Goal: Check status: Check status

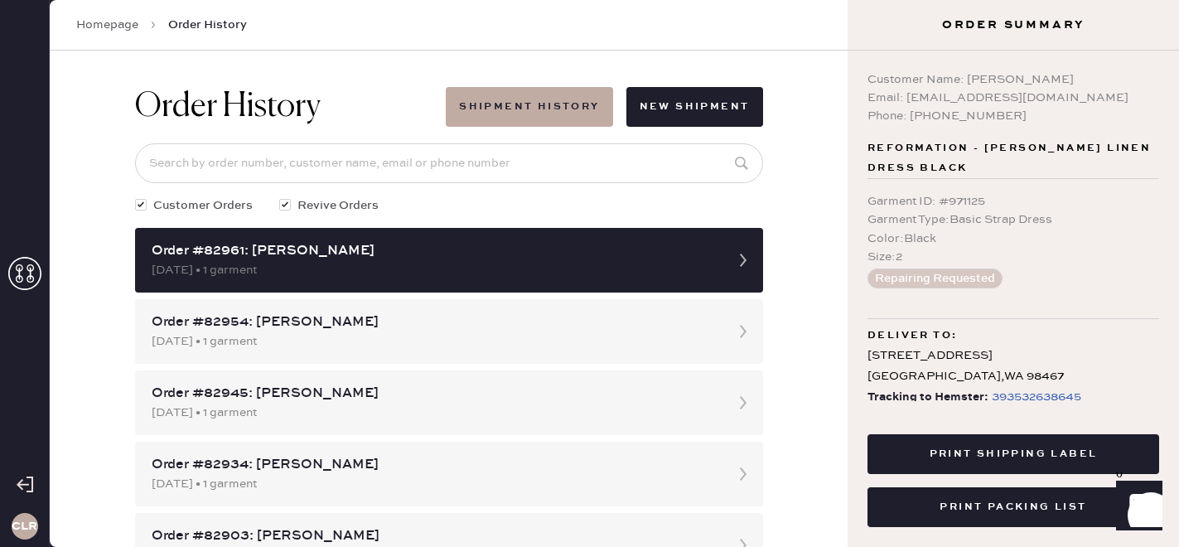
click at [35, 272] on icon at bounding box center [24, 273] width 33 height 33
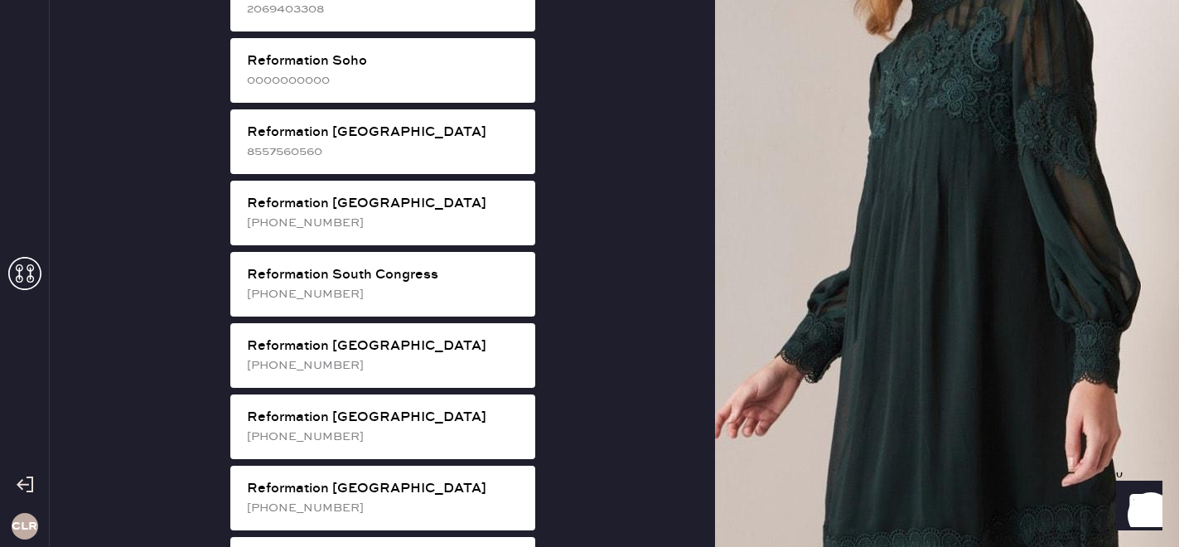
scroll to position [3104, 0]
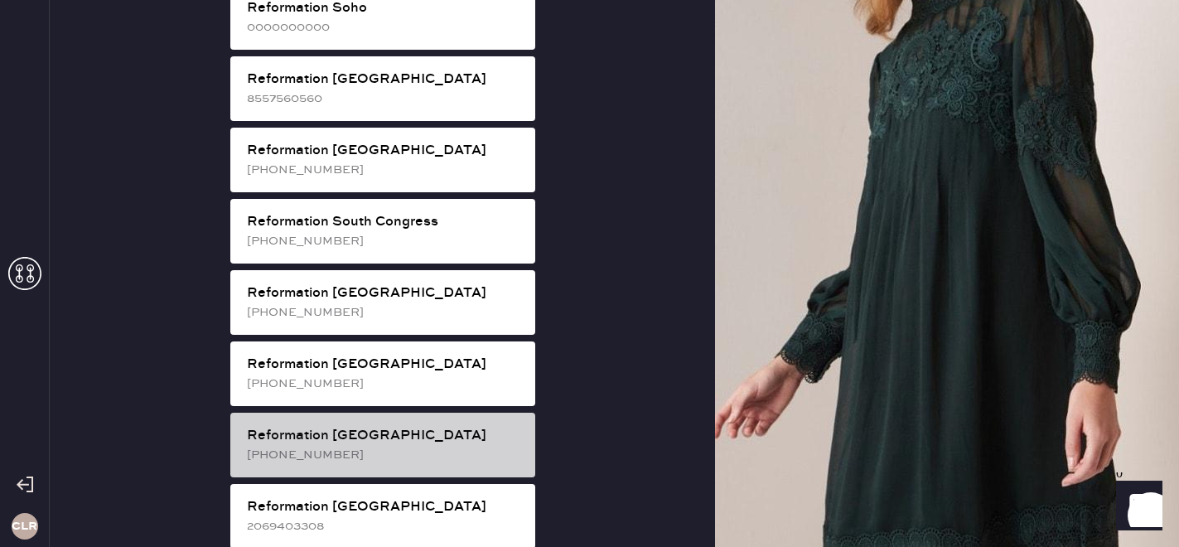
click at [390, 446] on div "[PHONE_NUMBER]" at bounding box center [384, 455] width 275 height 18
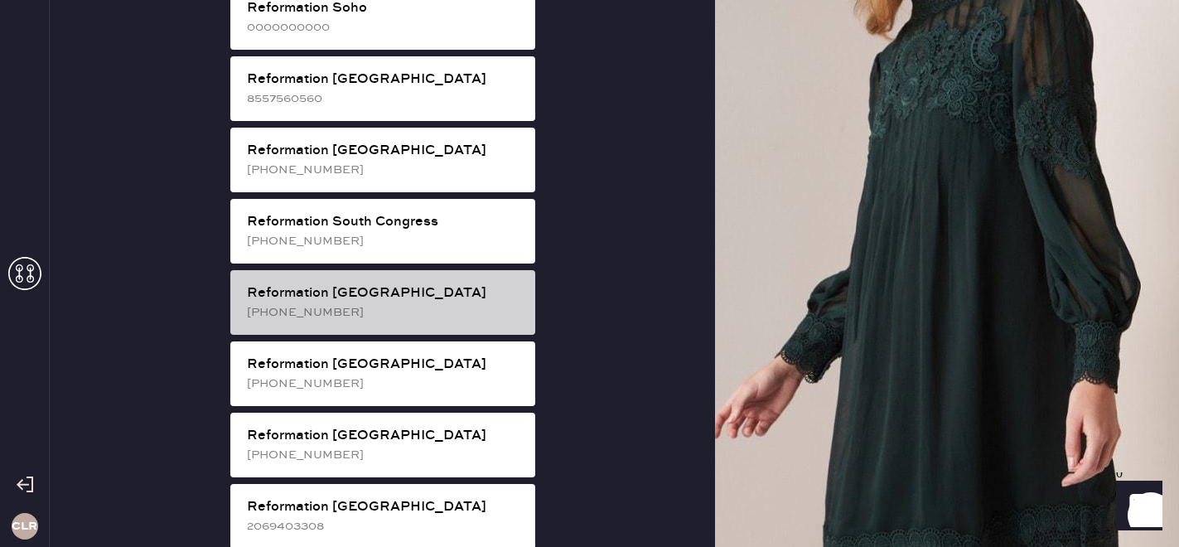
scroll to position [54, 0]
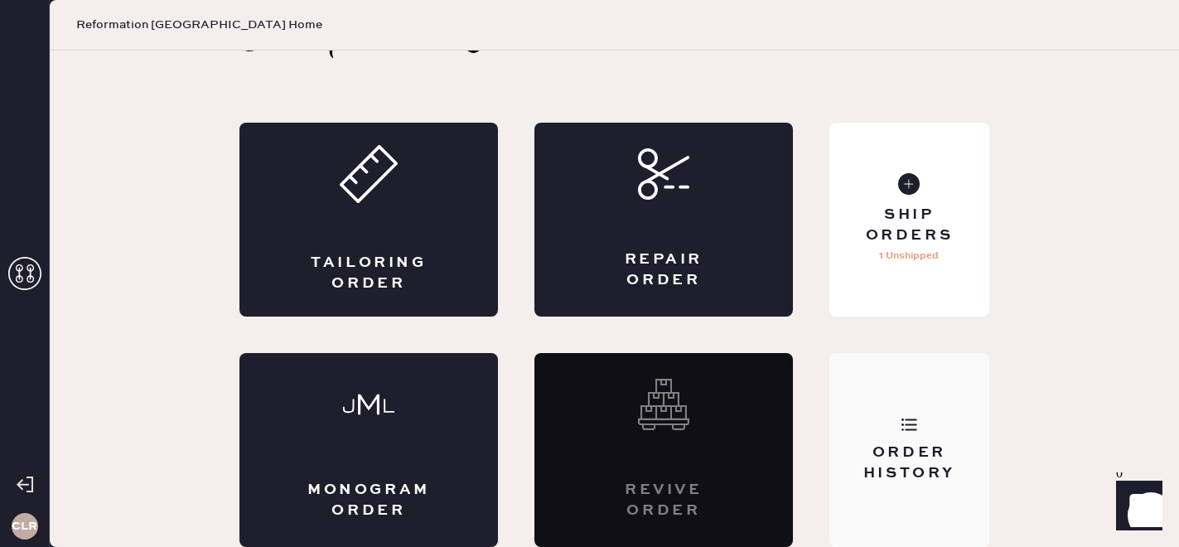
click at [887, 459] on div "Order History" at bounding box center [909, 462] width 133 height 41
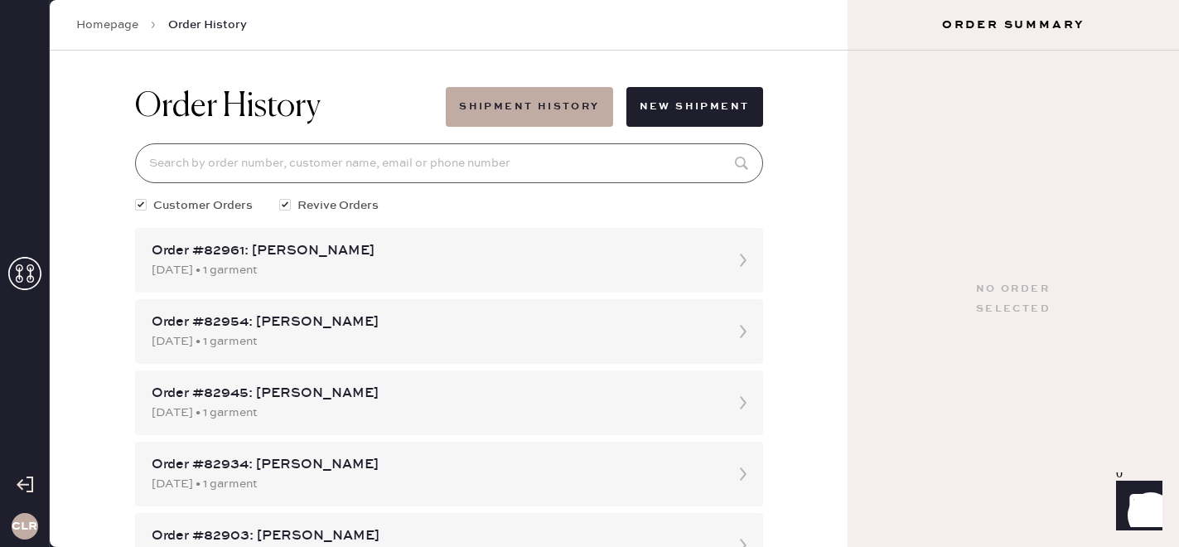
click at [572, 167] on input at bounding box center [449, 163] width 628 height 40
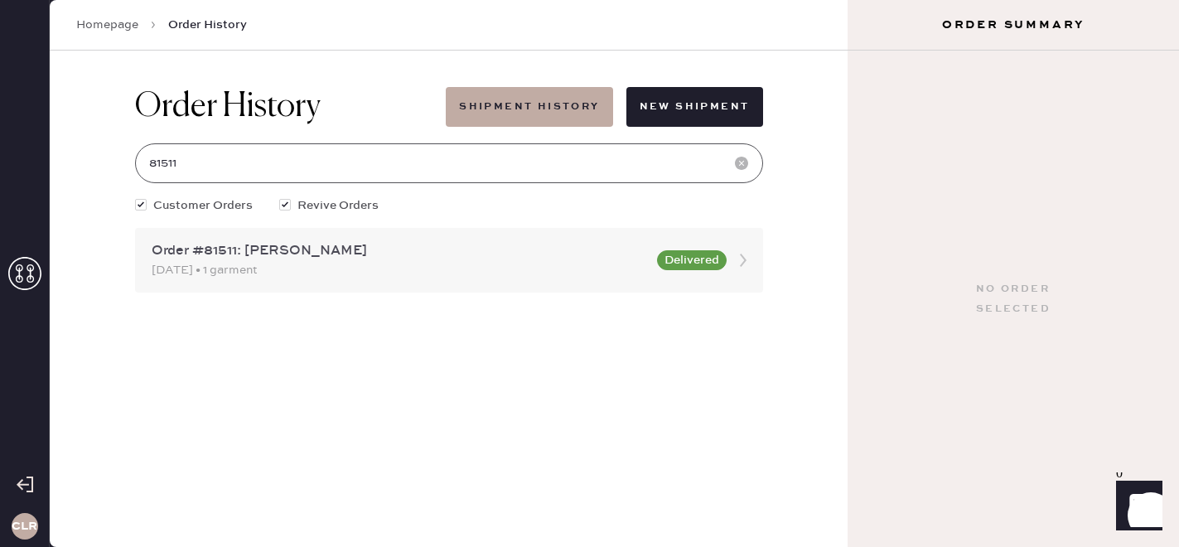
type input "81511"
click at [512, 269] on div "[DATE] • 1 garment" at bounding box center [400, 270] width 496 height 18
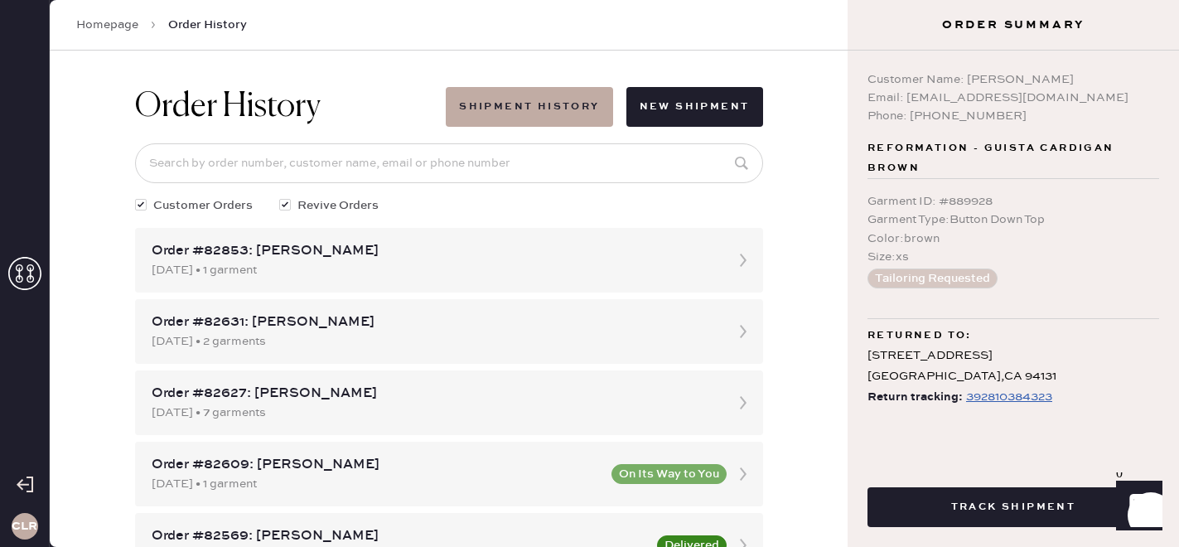
click at [1015, 391] on div "392810384323" at bounding box center [1009, 397] width 86 height 20
